Goal: Task Accomplishment & Management: Use online tool/utility

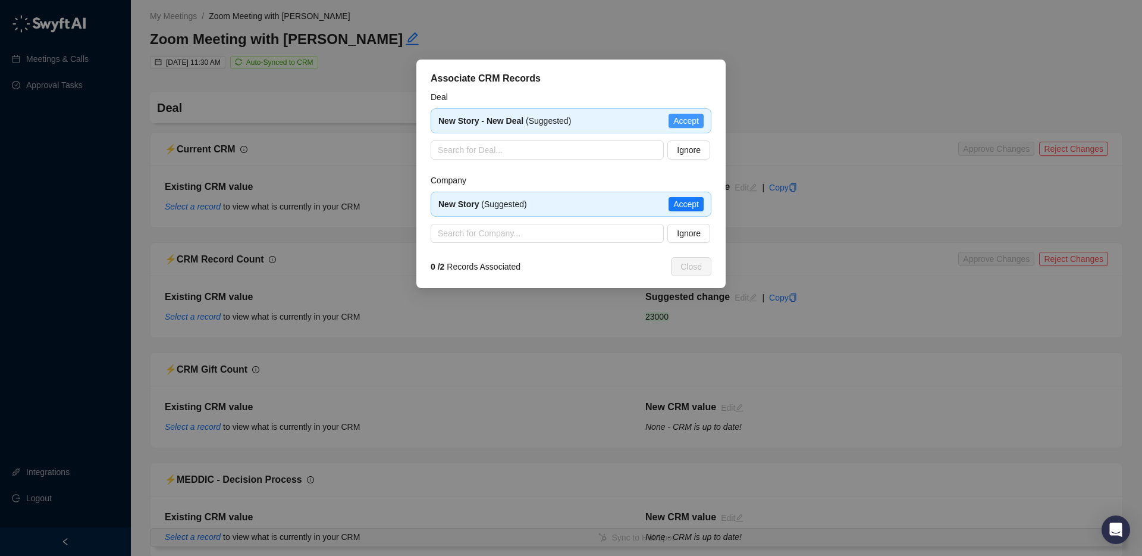
click at [682, 118] on span "Accept" at bounding box center [686, 120] width 26 height 13
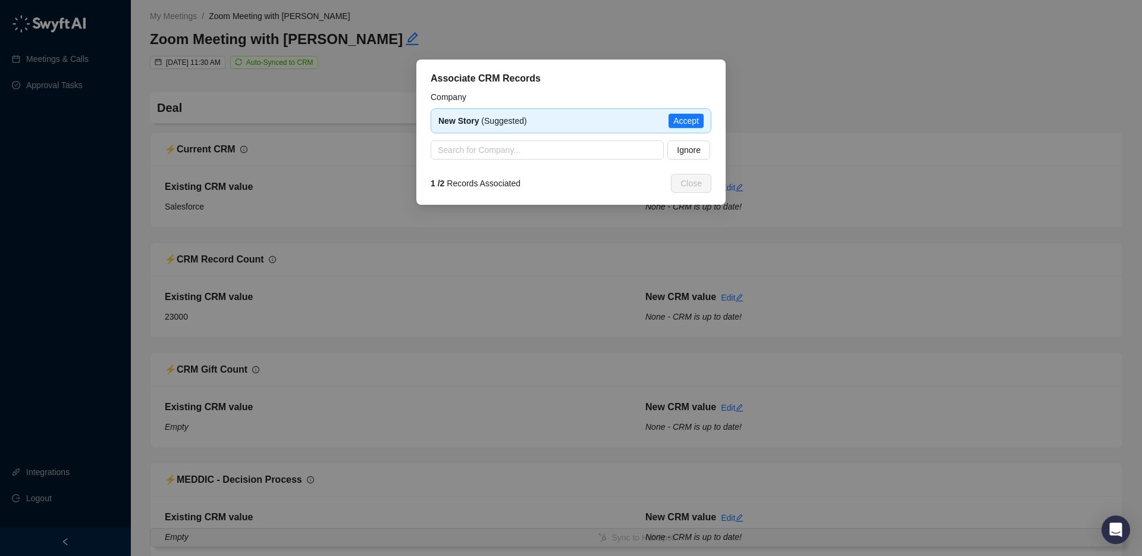
click at [682, 118] on span "Accept" at bounding box center [686, 120] width 26 height 13
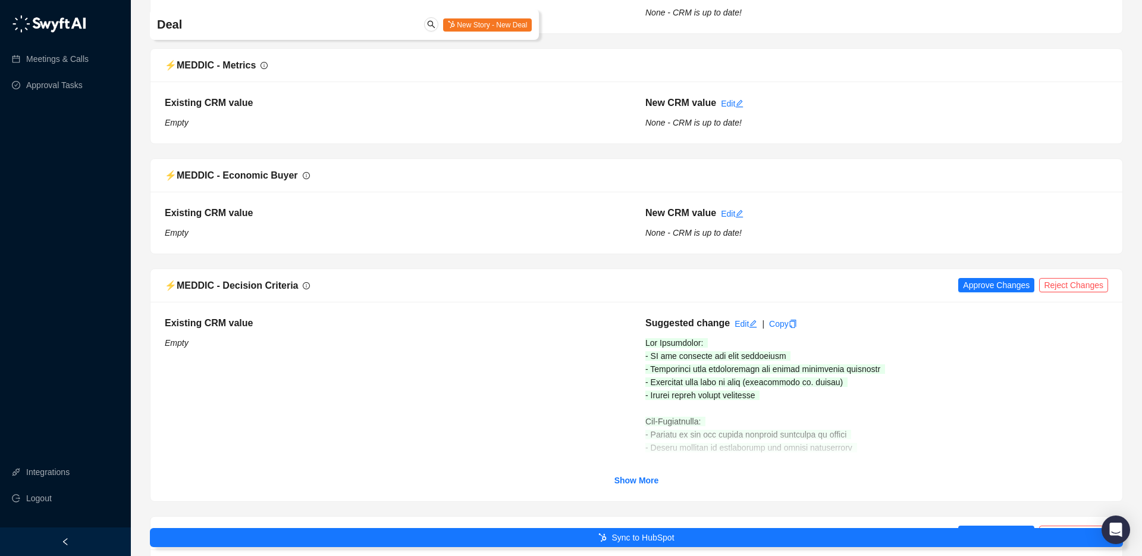
scroll to position [748, 0]
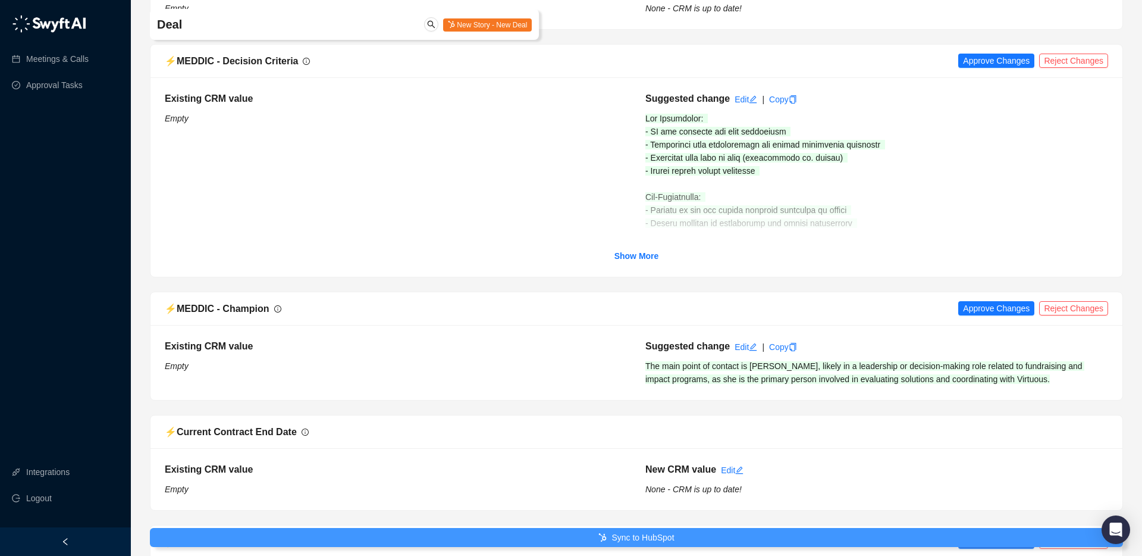
click at [631, 546] on button "Sync to HubSpot" at bounding box center [636, 537] width 973 height 19
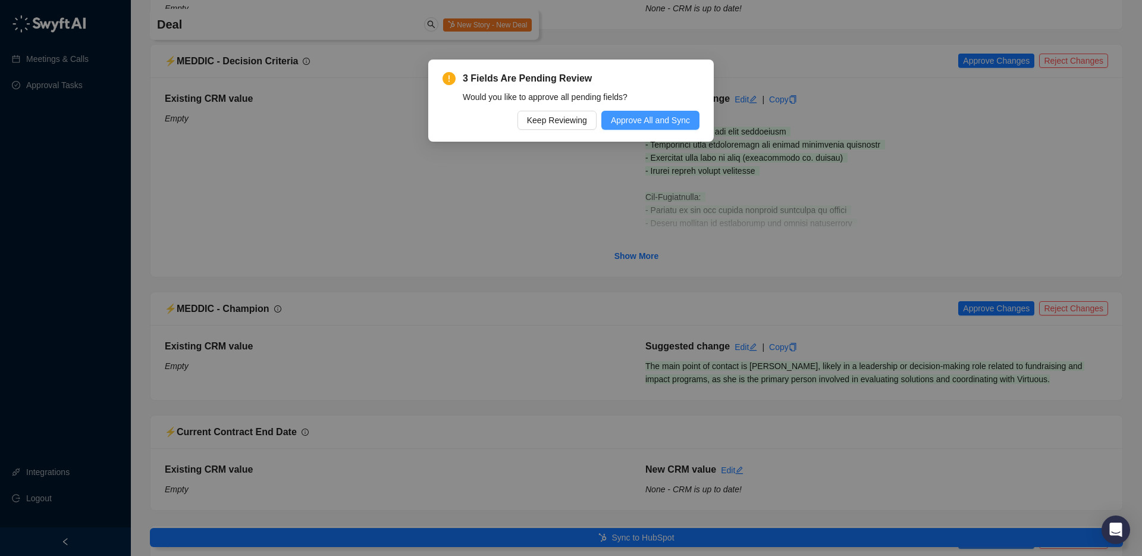
click at [626, 121] on span "Approve All and Sync" at bounding box center [650, 120] width 79 height 13
